Goal: Information Seeking & Learning: Learn about a topic

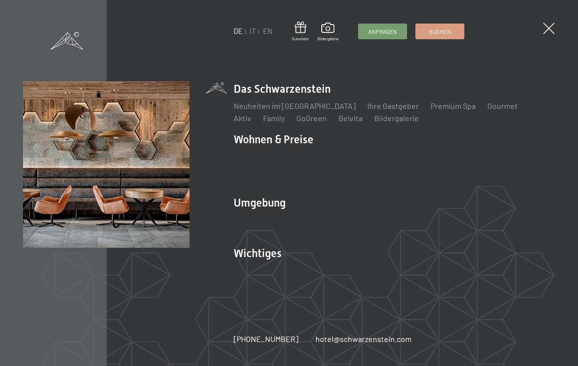
click at [386, 267] on link "Webcam & Wetter" at bounding box center [396, 269] width 62 height 9
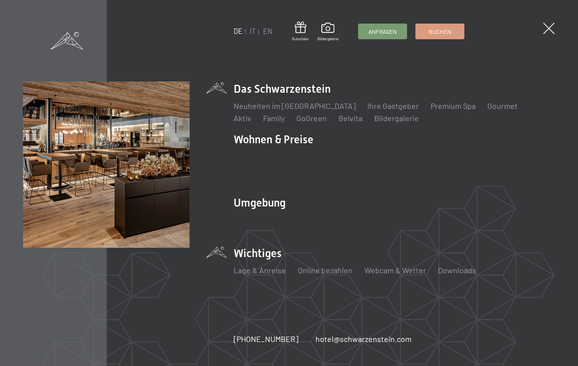
click at [251, 113] on link "Aktiv" at bounding box center [243, 117] width 18 height 9
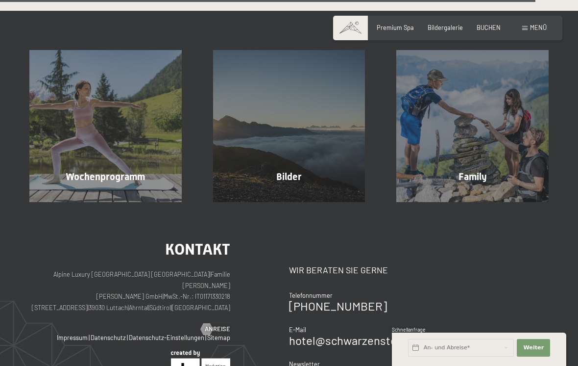
scroll to position [1939, 0]
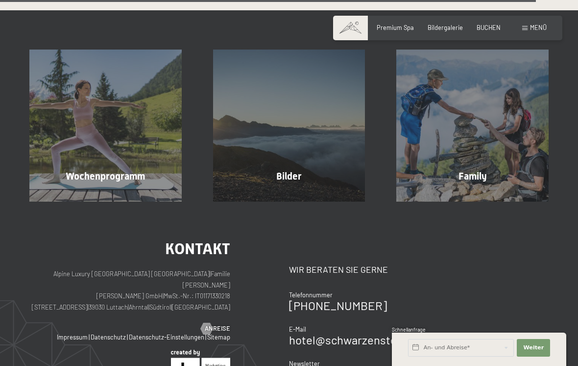
click at [120, 133] on div "Wochenprogramm Mehr erfahren" at bounding box center [106, 125] width 184 height 152
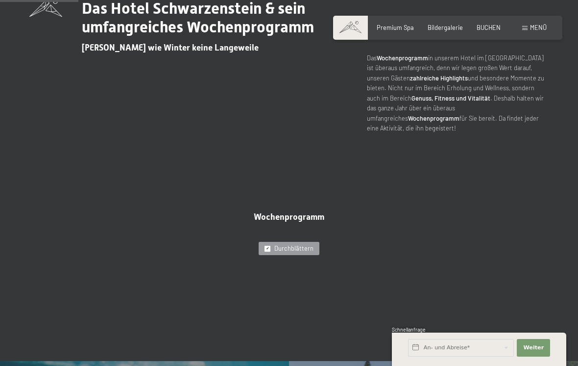
scroll to position [336, 0]
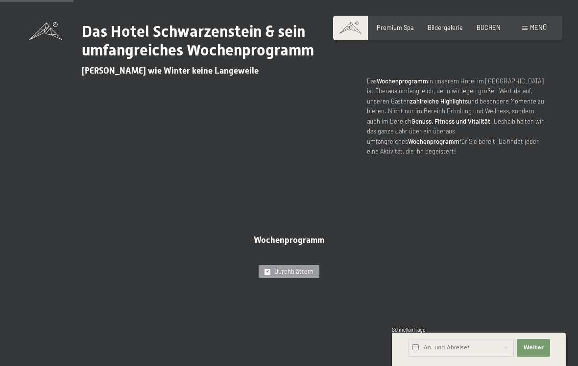
click at [292, 267] on span "Durchblättern" at bounding box center [293, 271] width 39 height 9
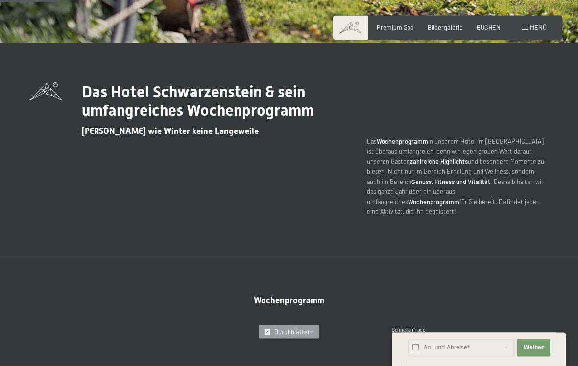
scroll to position [276, 0]
click at [293, 295] on span "Wochenprogramm" at bounding box center [289, 300] width 71 height 10
click at [266, 328] on div at bounding box center [268, 331] width 6 height 6
click at [270, 328] on div at bounding box center [268, 331] width 6 height 6
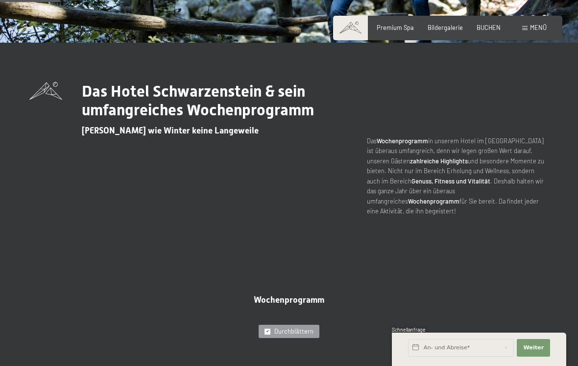
click at [460, 197] on strong "Wochenprogramm" at bounding box center [433, 201] width 51 height 8
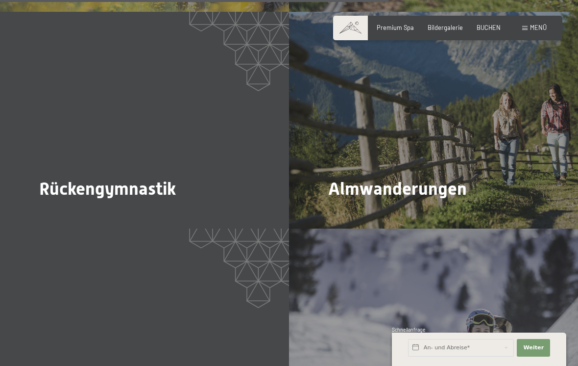
scroll to position [1794, 0]
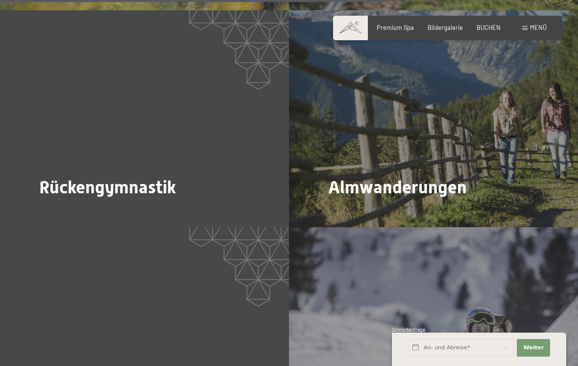
click at [349, 210] on span "Mehr dazu" at bounding box center [348, 214] width 33 height 9
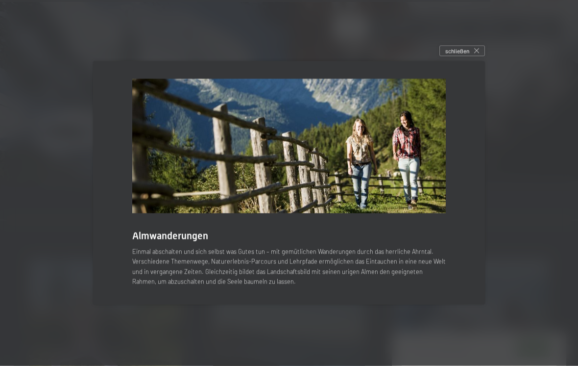
scroll to position [2288, 0]
click at [469, 56] on div "schließen" at bounding box center [463, 51] width 46 height 11
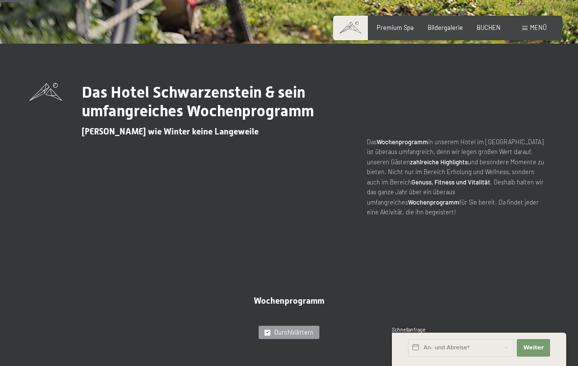
scroll to position [0, 0]
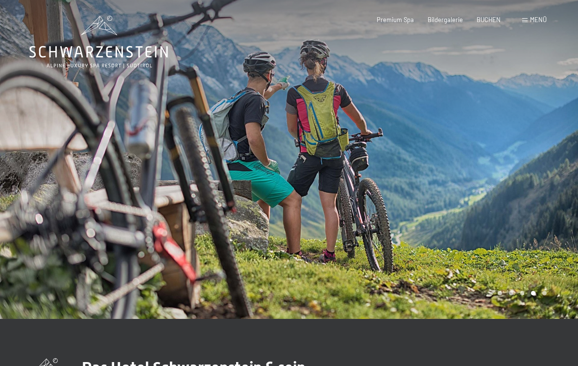
click at [536, 21] on span "Menü" at bounding box center [538, 20] width 17 height 8
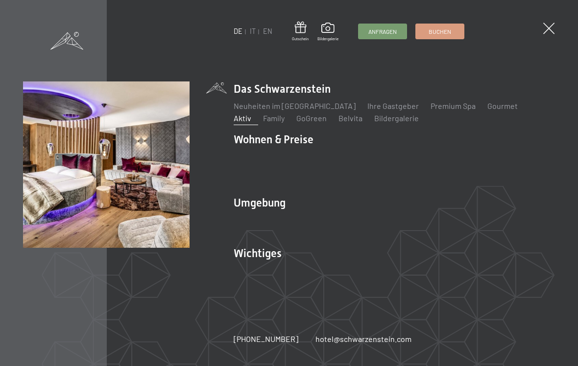
click at [538, 356] on div "DE IT EN Gutschein Bildergalerie Anfragen Buchen DE IT EN Das Schwarzenstein Ne…" at bounding box center [289, 183] width 578 height 366
click at [284, 137] on li "Wohnen & Preise Inklusivleistungen Zimmer & Preise Liste Angebote Liste Familie…" at bounding box center [394, 159] width 321 height 55
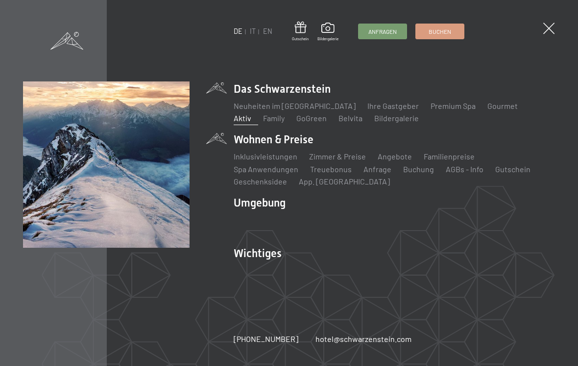
click at [384, 219] on link "Wandern & Sommer" at bounding box center [373, 219] width 68 height 9
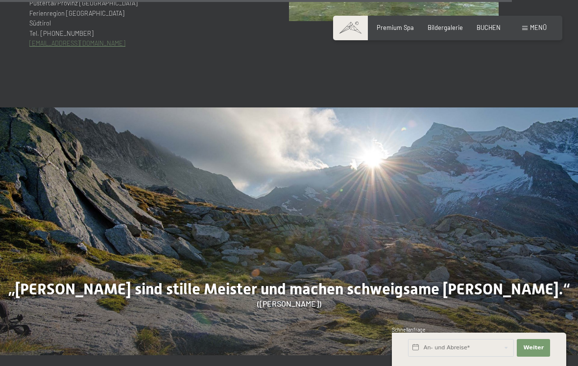
scroll to position [3540, 0]
